Goal: Check status: Check status

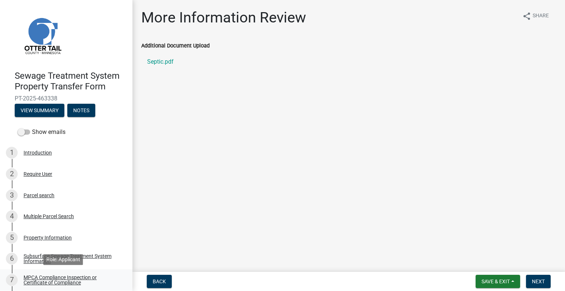
click at [103, 278] on div "MPCA Compliance Inspection or Certificate of Compliance" at bounding box center [72, 280] width 97 height 10
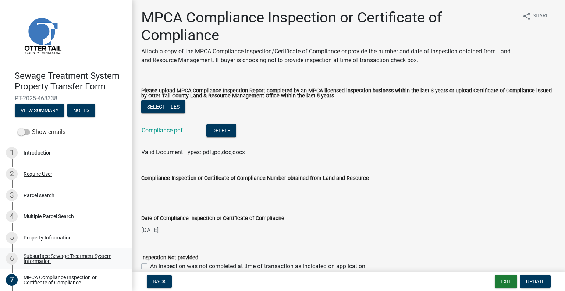
click at [74, 258] on div "Subsurface Sewage Treatment System Information" at bounding box center [72, 258] width 97 height 10
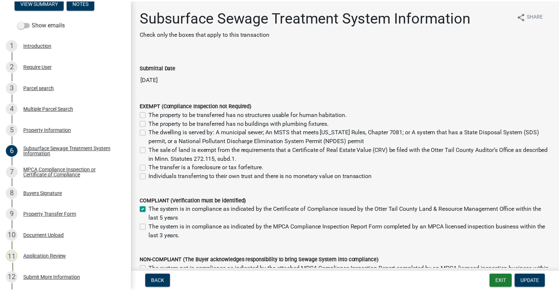
scroll to position [150, 0]
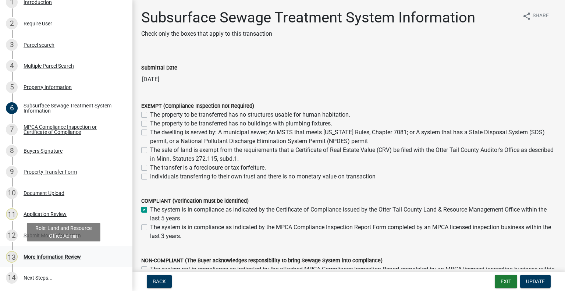
click at [64, 255] on div "More Information Review" at bounding box center [52, 256] width 57 height 5
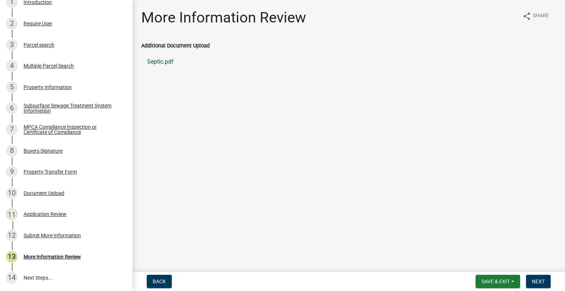
click at [166, 60] on link "Septic.pdf" at bounding box center [348, 62] width 415 height 18
click at [45, 87] on div "Property Information" at bounding box center [48, 87] width 48 height 5
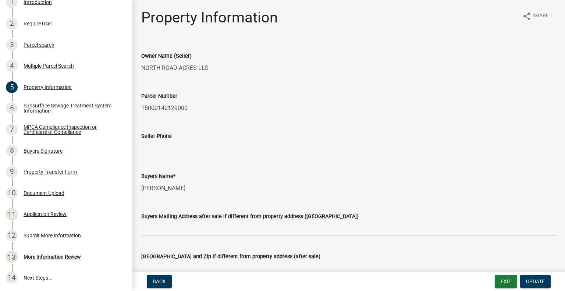
click at [49, 47] on div "Parcel search" at bounding box center [39, 44] width 31 height 5
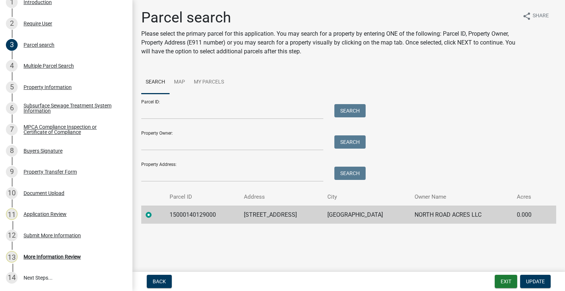
click at [194, 211] on td "15000140129000" at bounding box center [202, 215] width 75 height 18
copy td "15000140129000"
click at [58, 254] on div "More Information Review" at bounding box center [52, 256] width 57 height 5
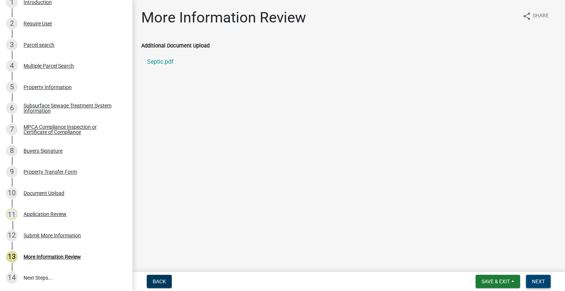
click at [535, 278] on span "Next" at bounding box center [538, 281] width 13 height 6
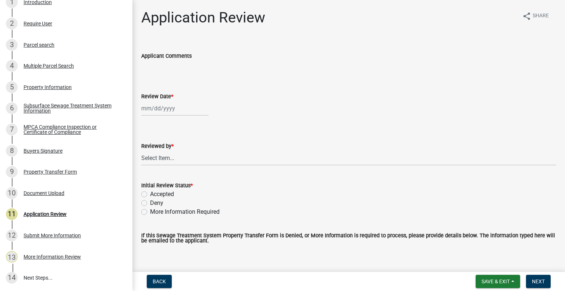
click at [163, 106] on div at bounding box center [174, 108] width 67 height 15
select select "8"
select select "2025"
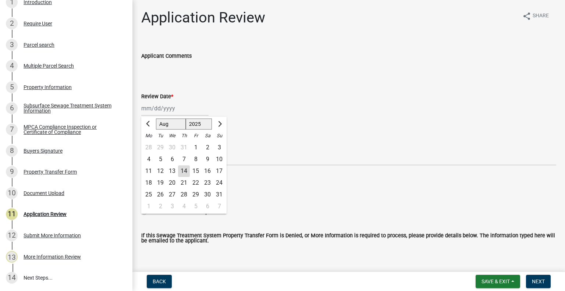
click at [181, 171] on div "14" at bounding box center [184, 171] width 12 height 12
type input "08/14/2025"
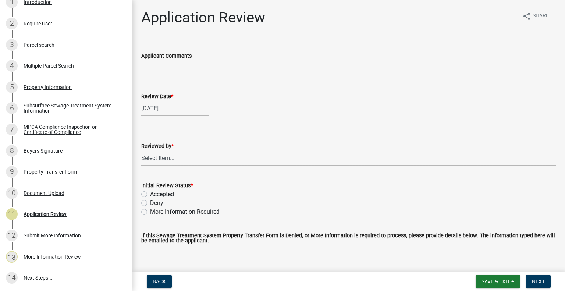
click at [180, 164] on select "Select Item... Alexis Newark Amy Busko Andrea Perales Brittany Tollefson Christ…" at bounding box center [348, 157] width 415 height 15
click at [141, 150] on select "Select Item... Alexis Newark Amy Busko Andrea Perales Brittany Tollefson Christ…" at bounding box center [348, 157] width 415 height 15
select select "2217fab6-25d2-4df2-8e35-18ddd05e0fe8"
click at [168, 195] on label "Accepted" at bounding box center [162, 194] width 24 height 9
click at [155, 194] on input "Accepted" at bounding box center [152, 192] width 5 height 5
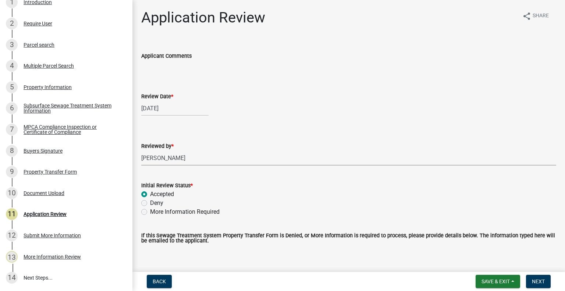
radio input "true"
click at [540, 283] on span "Next" at bounding box center [538, 281] width 13 height 6
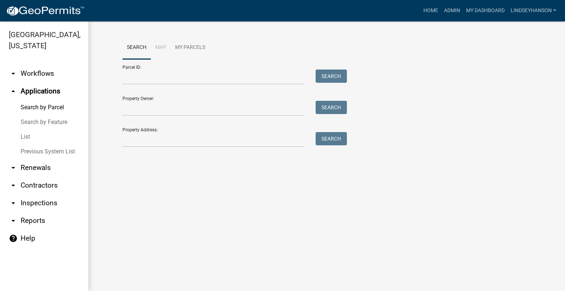
click at [176, 131] on div "Property Address: Search" at bounding box center [232, 134] width 221 height 25
click at [172, 139] on input "Property Address:" at bounding box center [213, 139] width 182 height 15
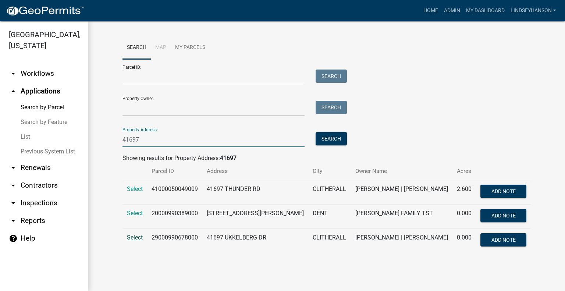
type input "41697"
click at [133, 238] on span "Select" at bounding box center [135, 237] width 16 height 7
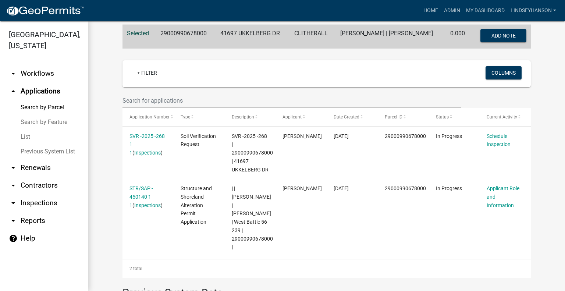
scroll to position [147, 0]
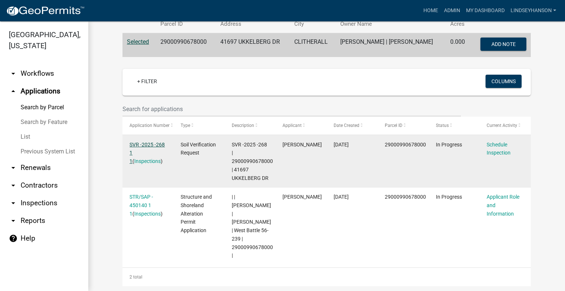
click at [151, 143] on link "SVR -2025 -268 1 1" at bounding box center [146, 153] width 35 height 23
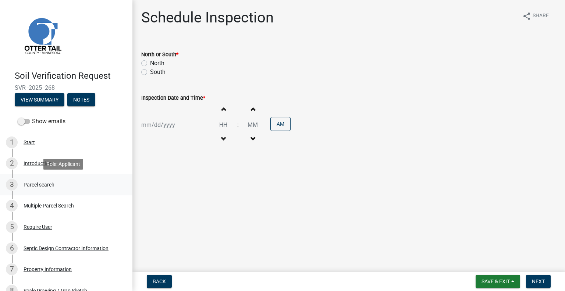
click at [71, 187] on div "3 Parcel search" at bounding box center [63, 185] width 115 height 12
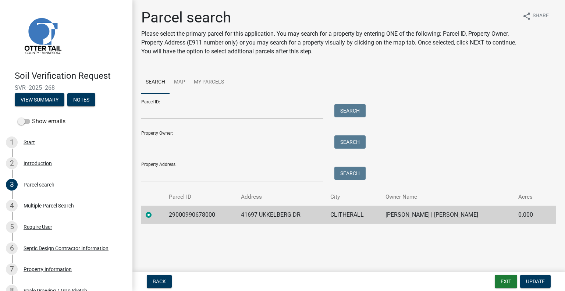
click at [182, 215] on td "29000990678000" at bounding box center [200, 215] width 72 height 18
copy td "29000990678000"
click at [276, 217] on td "41697 UKKELBERG DR" at bounding box center [280, 215] width 89 height 18
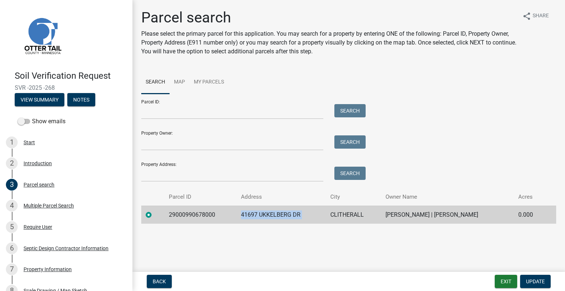
click at [276, 217] on td "41697 UKKELBERG DR" at bounding box center [280, 215] width 89 height 18
copy td "41697 UKKELBERG DR"
click at [349, 213] on td "CLITHERALL" at bounding box center [353, 215] width 55 height 18
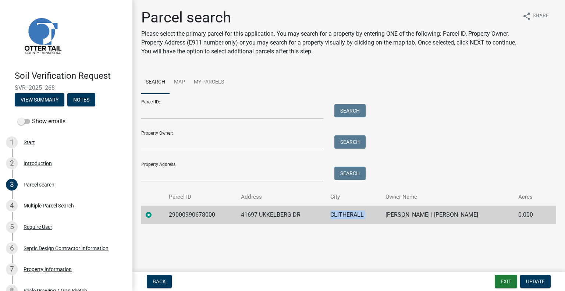
copy td "CLITHERALL"
click at [441, 217] on td "JAMES R VELDE | LORI A VELDE" at bounding box center [447, 215] width 133 height 18
copy td "JAMES R VELDE | LORI A VELDE"
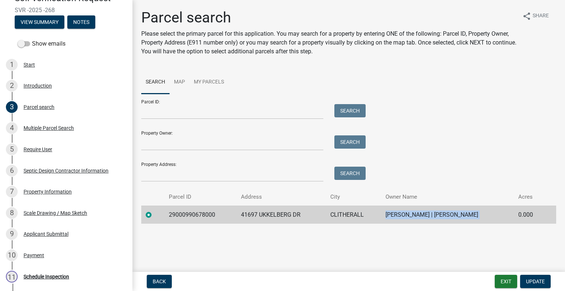
scroll to position [163, 0]
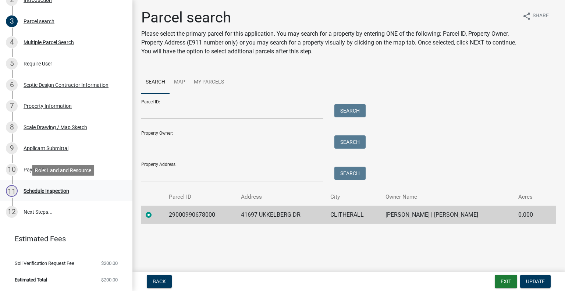
click at [79, 185] on div "11 Schedule Inspection" at bounding box center [63, 191] width 115 height 12
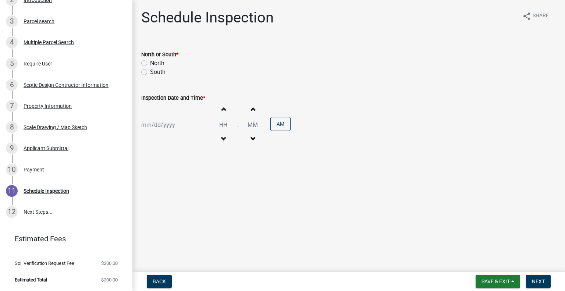
click at [157, 71] on label "South" at bounding box center [157, 72] width 15 height 9
click at [155, 71] on input "South" at bounding box center [152, 70] width 5 height 5
radio input "true"
click at [160, 129] on div at bounding box center [174, 124] width 67 height 15
select select "8"
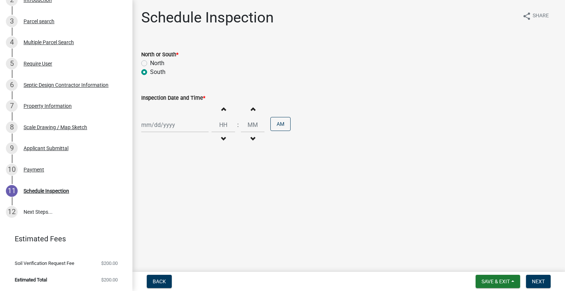
select select "2025"
click at [195, 185] on div "15" at bounding box center [196, 188] width 12 height 12
type input "08/15/2025"
click at [221, 142] on span "button" at bounding box center [223, 139] width 4 height 6
type input "11"
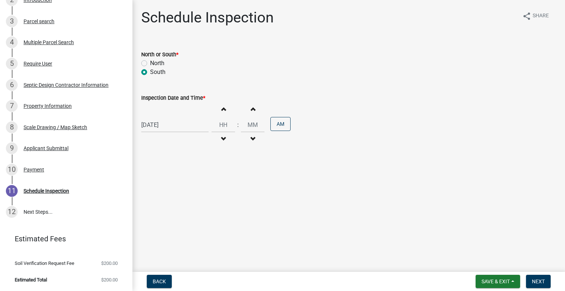
type input "00"
click at [222, 139] on button "Decrement hours" at bounding box center [222, 138] width 15 height 13
type input "10"
click at [272, 126] on button "PM" at bounding box center [280, 124] width 20 height 14
click at [538, 281] on span "Next" at bounding box center [538, 281] width 13 height 6
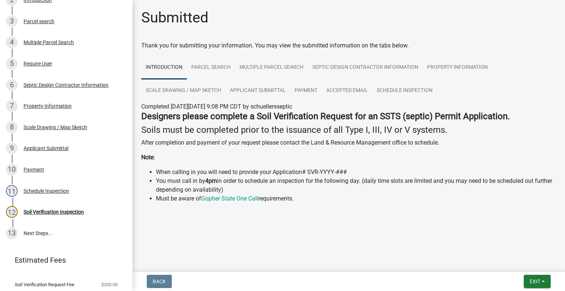
scroll to position [184, 0]
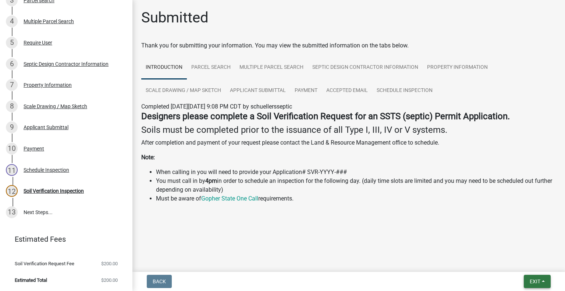
click at [538, 279] on span "Exit" at bounding box center [534, 281] width 11 height 6
click at [513, 261] on button "Save & Exit" at bounding box center [521, 262] width 59 height 18
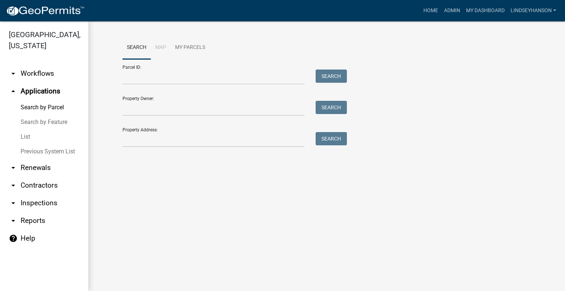
click at [36, 69] on link "arrow_drop_down Workflows" at bounding box center [44, 74] width 88 height 18
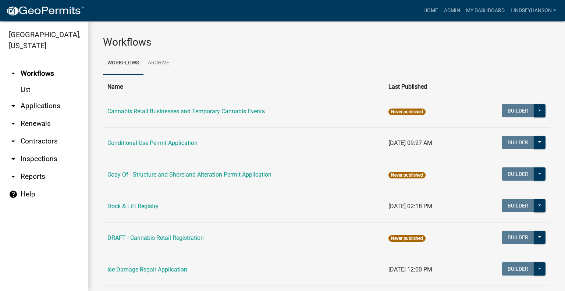
click at [47, 105] on link "arrow_drop_down Applications" at bounding box center [44, 106] width 88 height 18
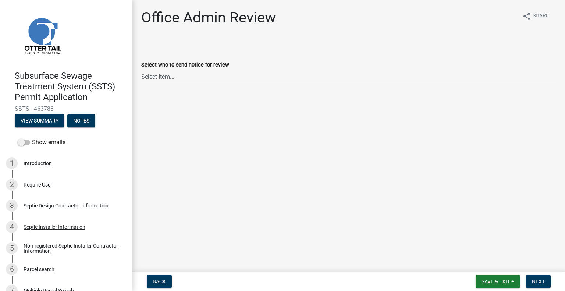
click at [186, 74] on select "Select Item... [PERSON_NAME] ([EMAIL_ADDRESS][DOMAIN_NAME]) [PERSON_NAME] ([EMA…" at bounding box center [348, 76] width 415 height 15
click at [141, 69] on select "Select Item... [PERSON_NAME] ([EMAIL_ADDRESS][DOMAIN_NAME]) [PERSON_NAME] ([EMA…" at bounding box center [348, 76] width 415 height 15
select select "587f38f5-c90e-4c12-9e10-d3e23909bbca"
click at [545, 283] on button "Next" at bounding box center [538, 281] width 25 height 13
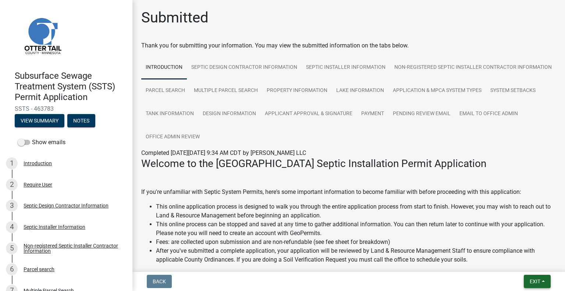
click at [526, 281] on button "Exit" at bounding box center [537, 281] width 27 height 13
click at [516, 260] on button "Save & Exit" at bounding box center [521, 262] width 59 height 18
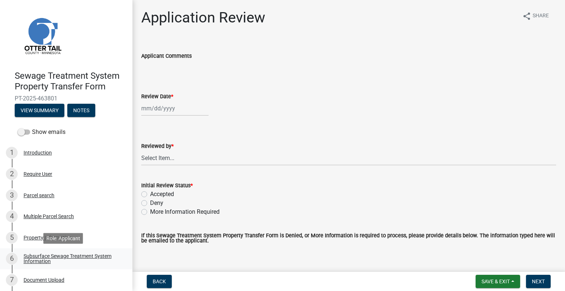
click at [92, 254] on div "Subsurface Sewage Treatment System Information" at bounding box center [72, 258] width 97 height 10
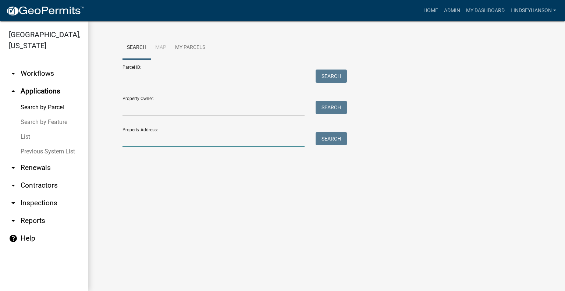
drag, startPoint x: 0, startPoint y: 0, endPoint x: 169, endPoint y: 139, distance: 218.8
click at [169, 139] on input "Property Address:" at bounding box center [213, 139] width 182 height 15
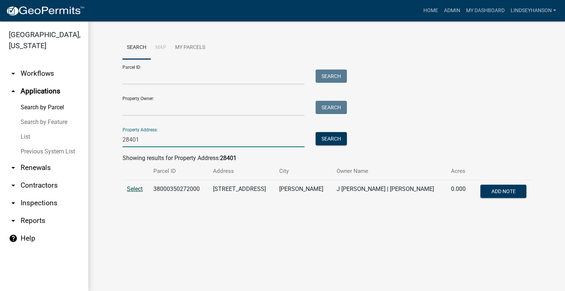
type input "28401"
click at [134, 186] on span "Select" at bounding box center [135, 188] width 16 height 7
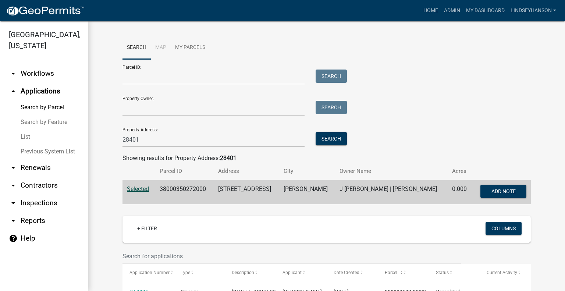
click at [46, 76] on link "arrow_drop_down Workflows" at bounding box center [44, 74] width 88 height 18
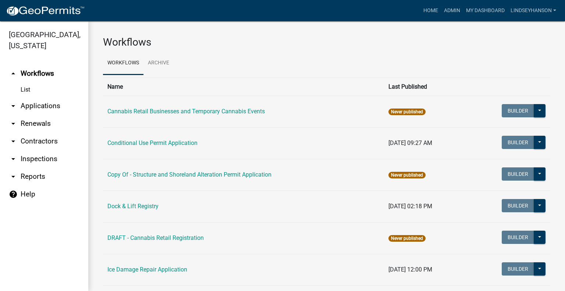
click at [47, 101] on link "arrow_drop_down Applications" at bounding box center [44, 106] width 88 height 18
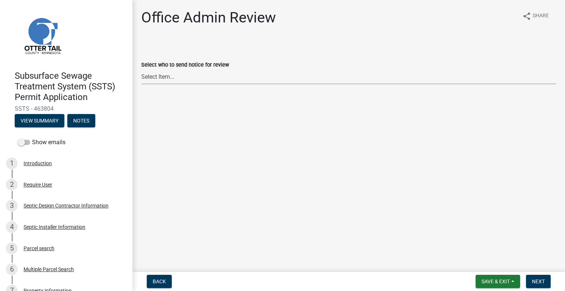
click at [187, 76] on select "Select Item... [PERSON_NAME] ([EMAIL_ADDRESS][DOMAIN_NAME]) [PERSON_NAME] ([EMA…" at bounding box center [348, 76] width 415 height 15
click at [141, 69] on select "Select Item... [PERSON_NAME] ([EMAIL_ADDRESS][DOMAIN_NAME]) [PERSON_NAME] ([EMA…" at bounding box center [348, 76] width 415 height 15
select select "587f38f5-c90e-4c12-9e10-d3e23909bbca"
click at [540, 282] on span "Next" at bounding box center [538, 281] width 13 height 6
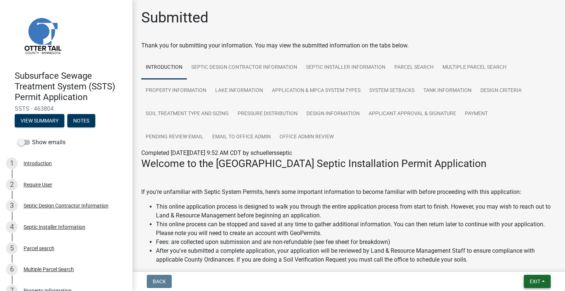
click at [529, 282] on span "Exit" at bounding box center [534, 281] width 11 height 6
click at [523, 267] on button "Save & Exit" at bounding box center [521, 262] width 59 height 18
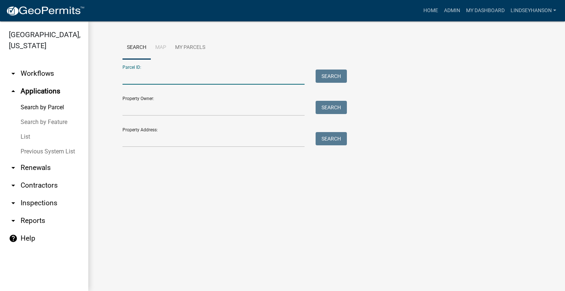
click at [169, 77] on input "Parcel ID:" at bounding box center [213, 76] width 182 height 15
type input "56000990593000"
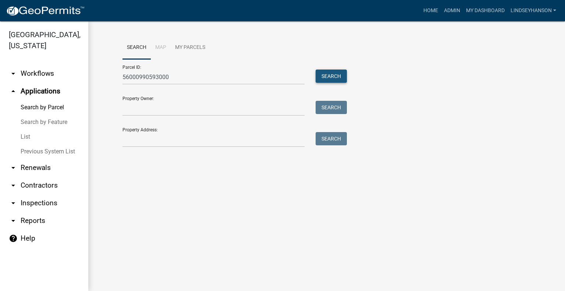
click at [336, 78] on button "Search" at bounding box center [330, 75] width 31 height 13
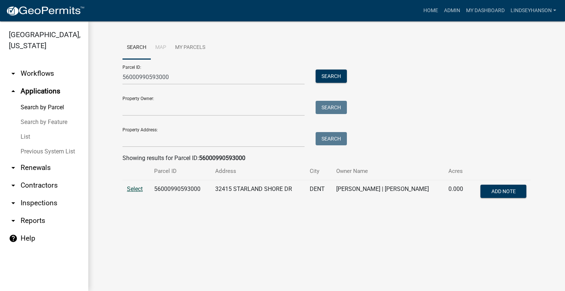
click at [136, 188] on span "Select" at bounding box center [135, 188] width 16 height 7
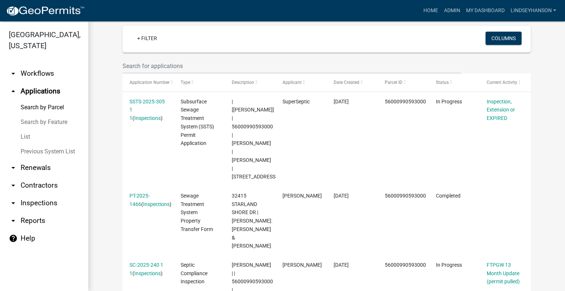
scroll to position [169, 0]
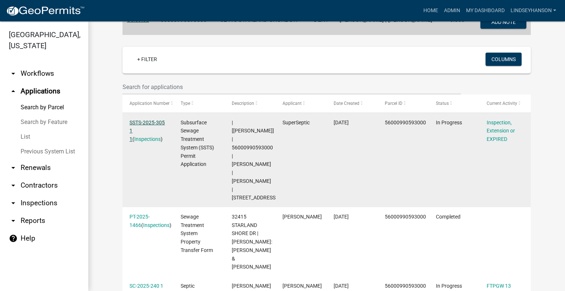
click at [155, 120] on link "SSTS-2025-305 1 1" at bounding box center [146, 130] width 35 height 23
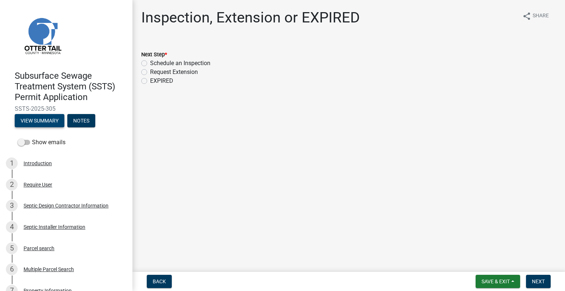
click at [31, 122] on button "View Summary" at bounding box center [40, 120] width 50 height 13
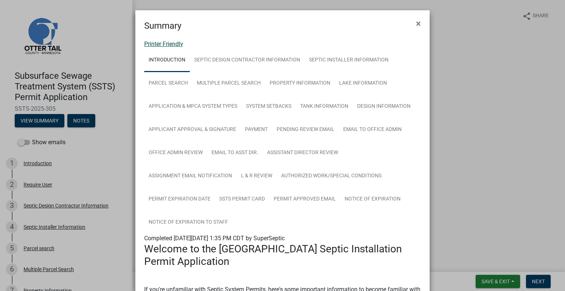
click at [172, 46] on link "Printer Friendly" at bounding box center [163, 43] width 39 height 7
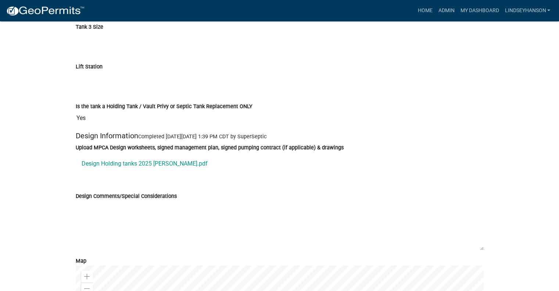
scroll to position [2884, 0]
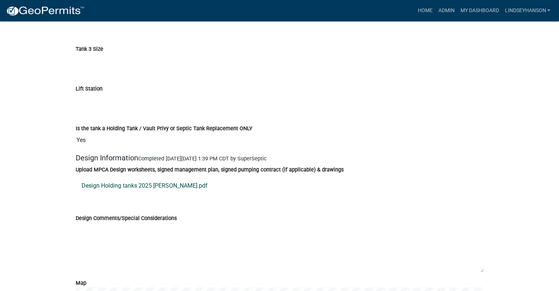
click at [161, 191] on link "Design Holding tanks 2025 [PERSON_NAME].pdf" at bounding box center [280, 186] width 408 height 18
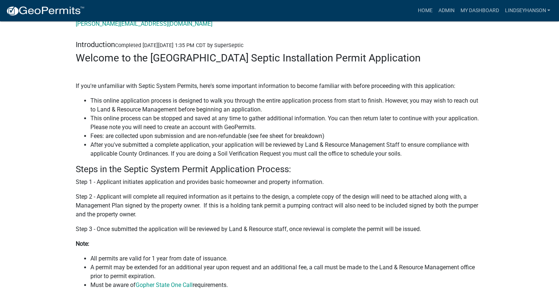
scroll to position [0, 0]
